Goal: Task Accomplishment & Management: Use online tool/utility

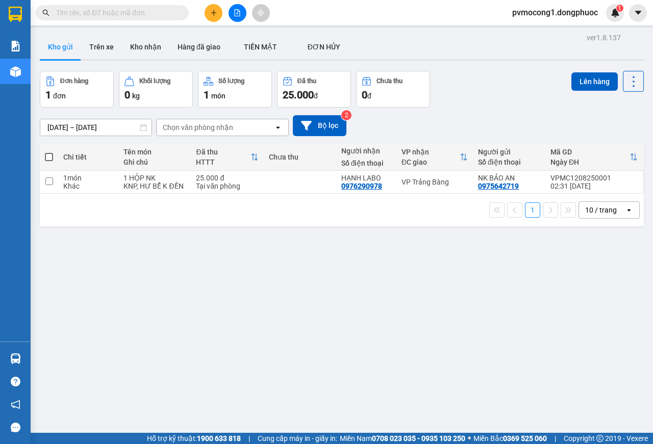
click at [48, 153] on span at bounding box center [49, 157] width 8 height 8
click at [49, 152] on input "checkbox" at bounding box center [49, 152] width 0 height 0
checkbox input "true"
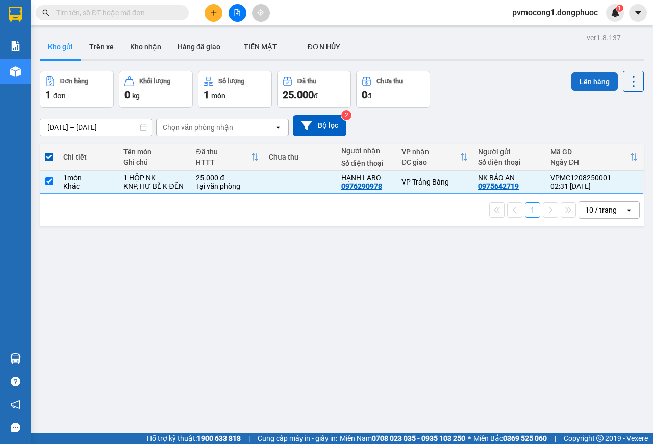
click at [573, 82] on button "Lên hàng" at bounding box center [594, 81] width 46 height 18
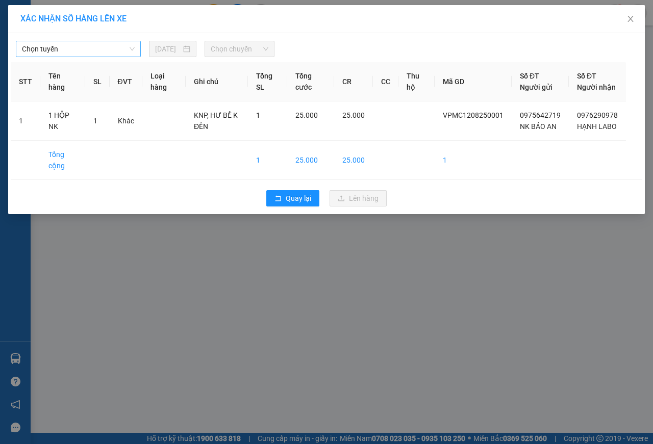
click at [96, 43] on span "Chọn tuyến" at bounding box center [78, 48] width 113 height 15
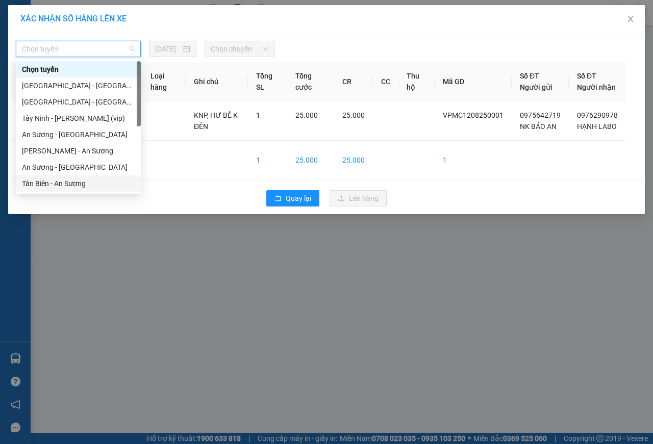
click at [67, 187] on div "Tân Biên - An Sương" at bounding box center [78, 183] width 113 height 11
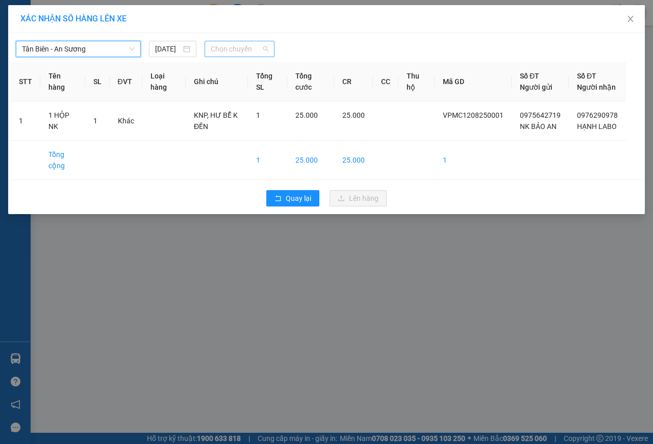
click at [240, 52] on span "Chọn chuyến" at bounding box center [239, 48] width 57 height 15
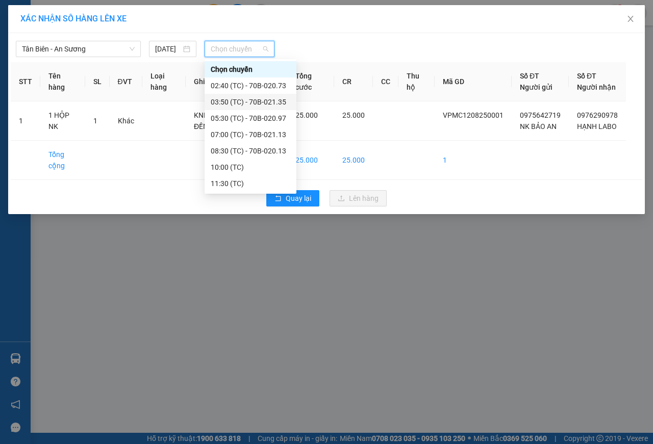
click at [265, 101] on div "03:50 (TC) - 70B-021.35" at bounding box center [251, 101] width 80 height 11
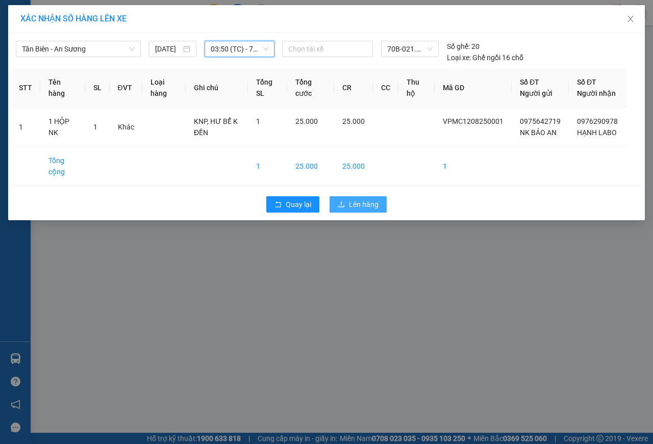
click at [377, 210] on button "Lên hàng" at bounding box center [357, 204] width 57 height 16
